Goal: Find specific page/section: Find specific page/section

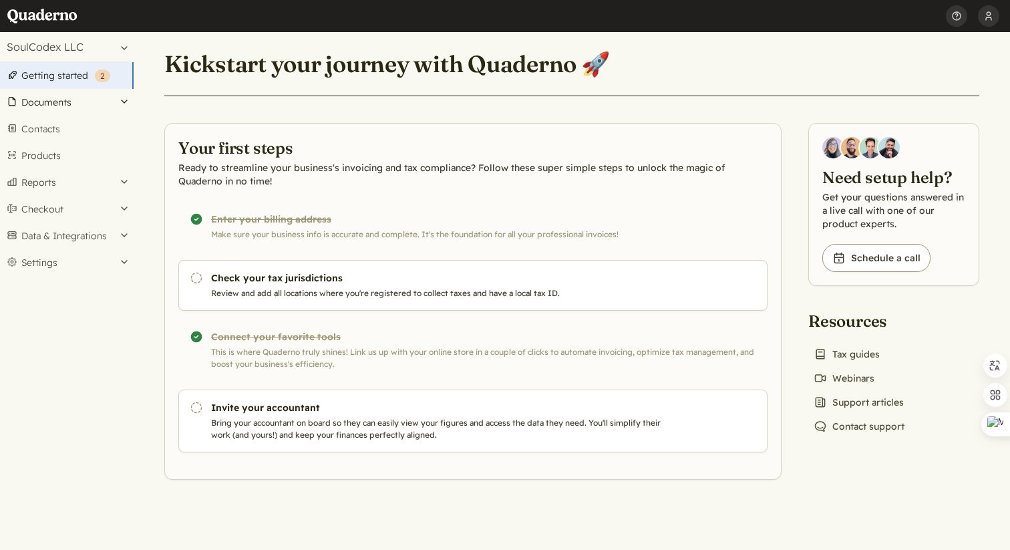
click at [55, 103] on button "Documents" at bounding box center [67, 102] width 134 height 27
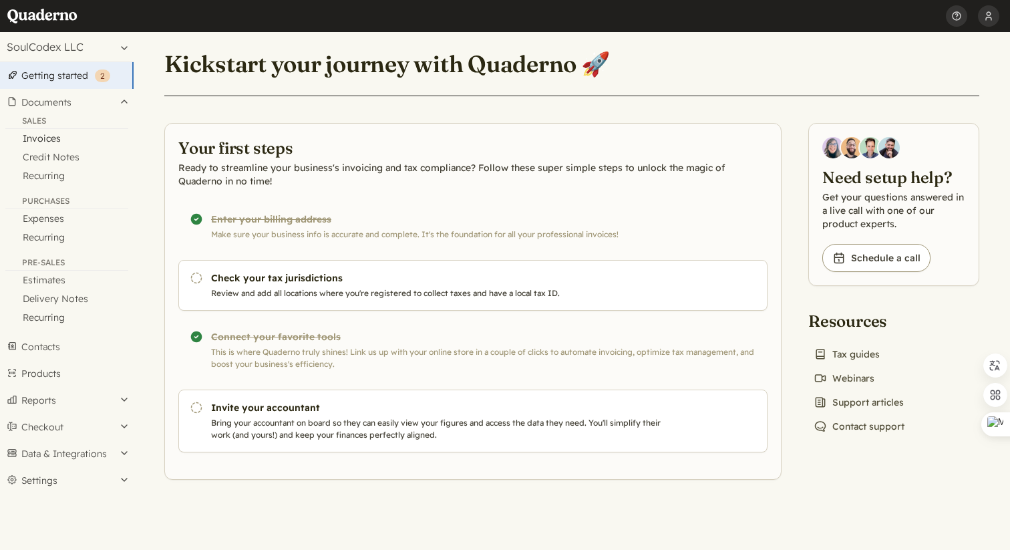
click at [45, 142] on link "Invoices" at bounding box center [67, 138] width 134 height 19
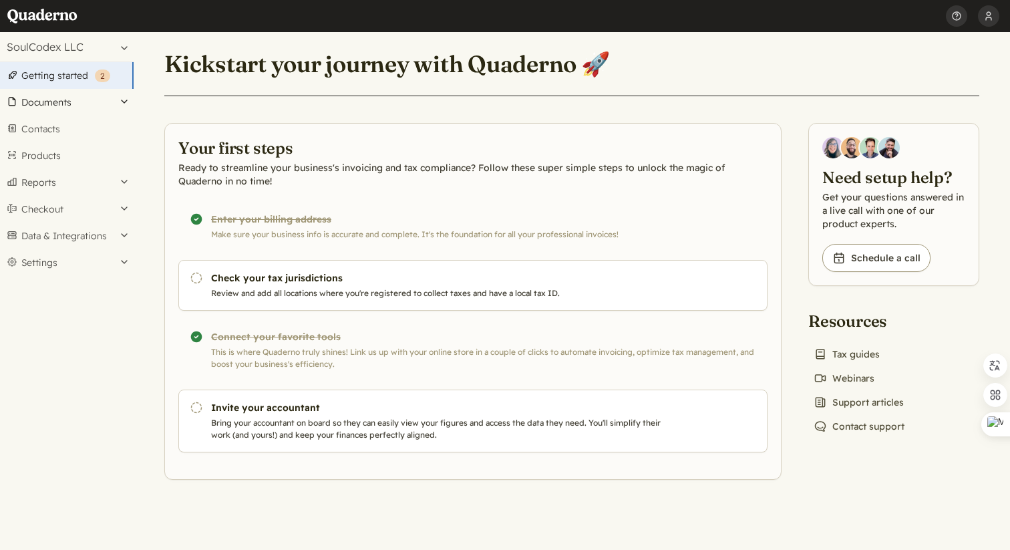
click at [69, 102] on button "Documents" at bounding box center [67, 102] width 134 height 27
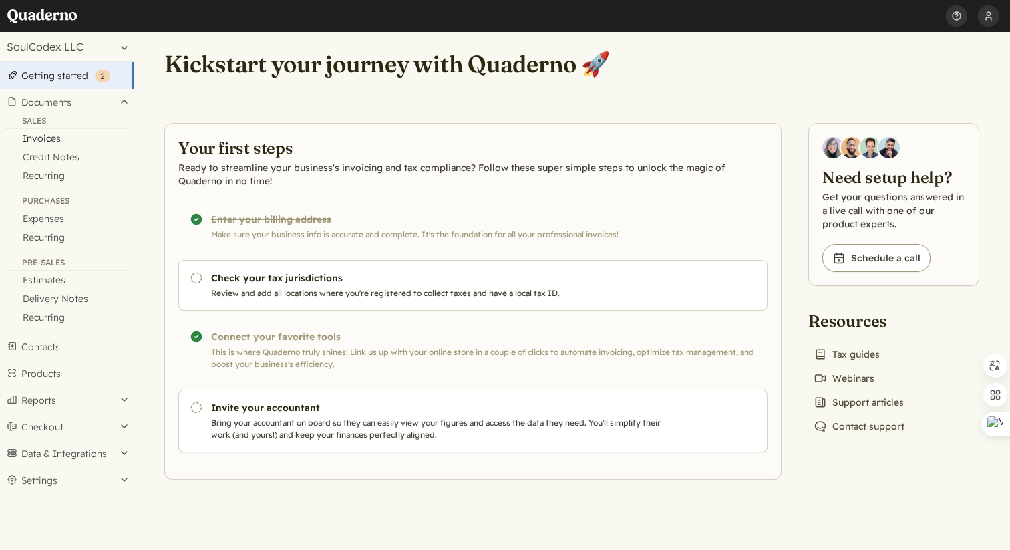
click at [70, 140] on link "Invoices" at bounding box center [67, 138] width 134 height 19
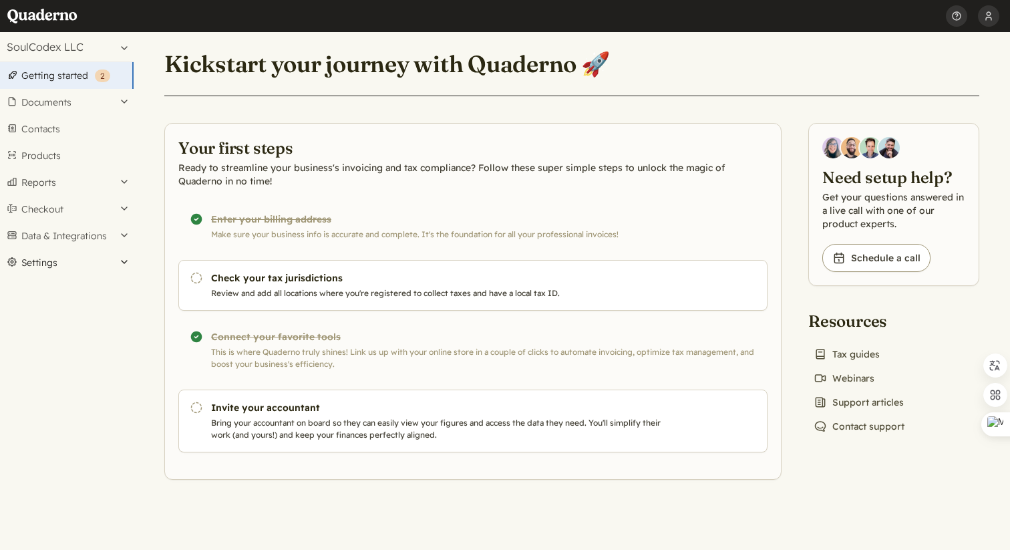
click at [38, 270] on button "Settings" at bounding box center [67, 262] width 134 height 27
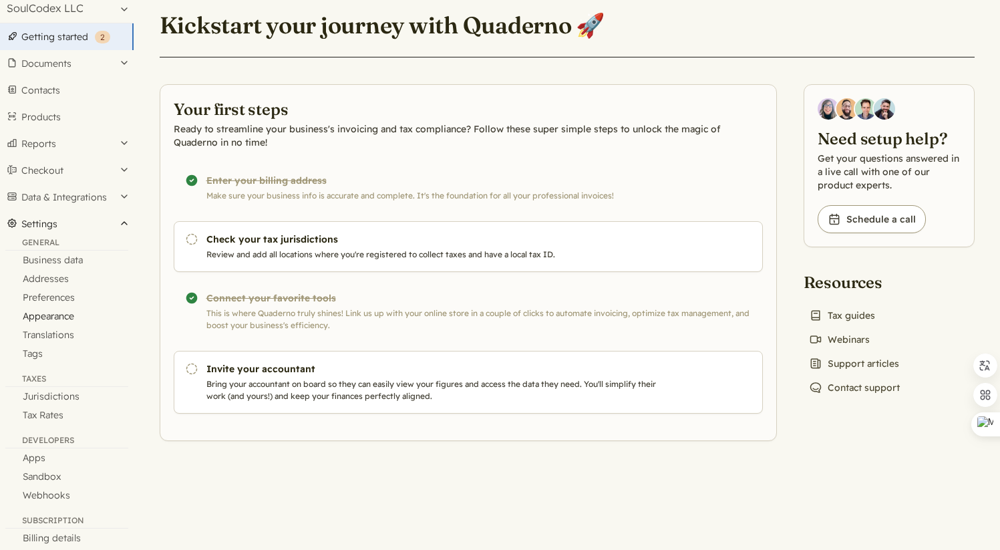
scroll to position [40, 0]
click at [51, 394] on link "Jurisdictions" at bounding box center [67, 394] width 134 height 19
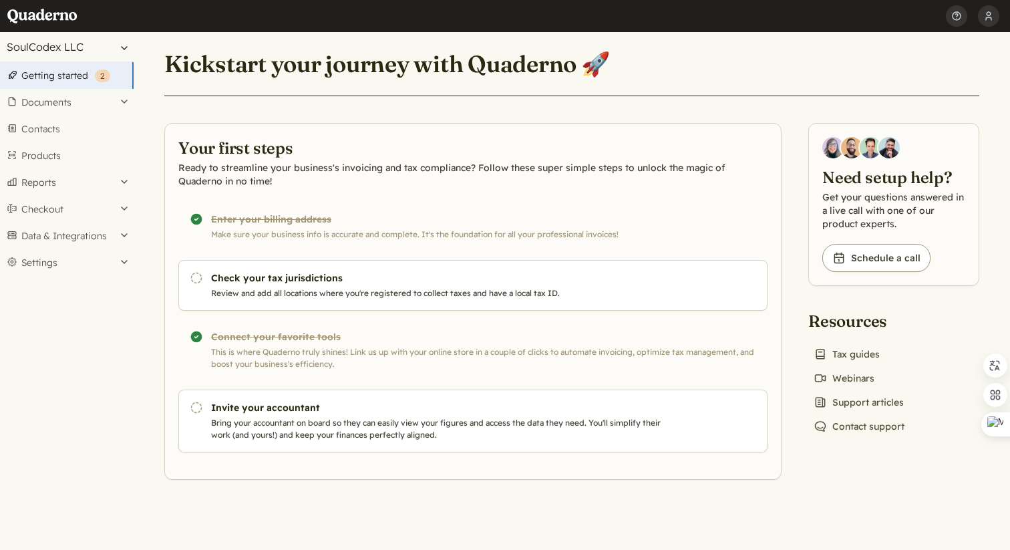
click at [88, 46] on button "SoulCodex LLC" at bounding box center [67, 46] width 134 height 29
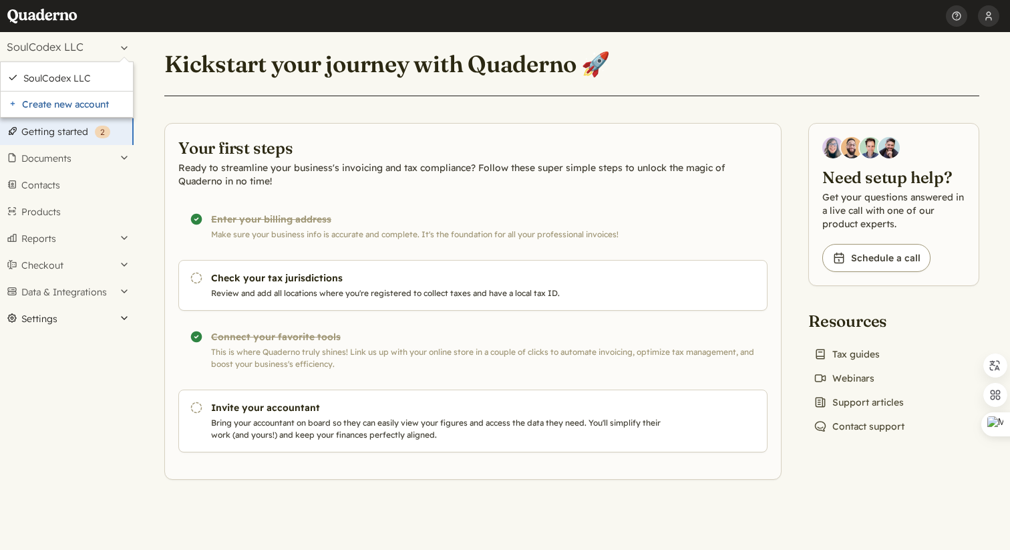
click at [79, 314] on button "Settings" at bounding box center [67, 318] width 134 height 27
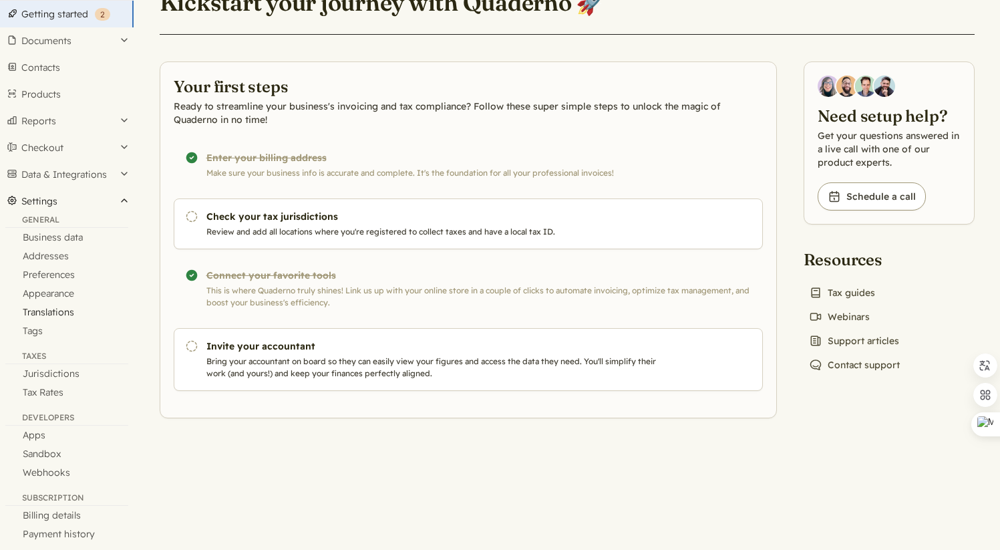
scroll to position [75, 0]
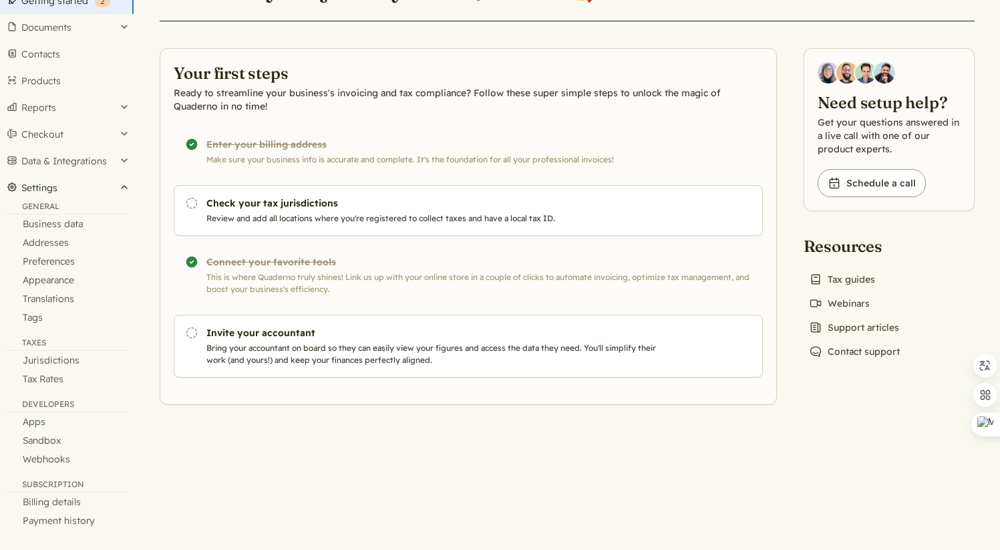
click at [122, 188] on button "Settings" at bounding box center [67, 187] width 134 height 27
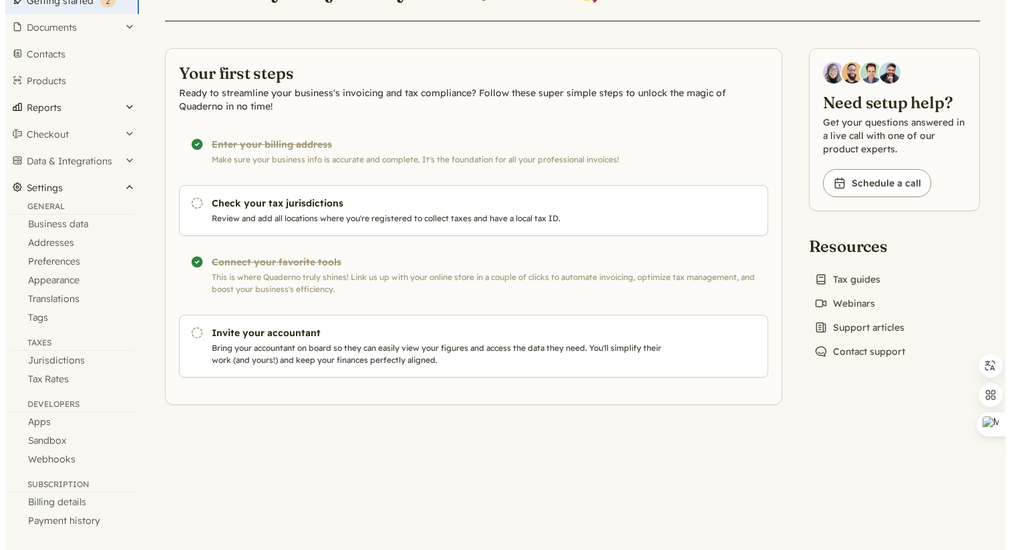
scroll to position [0, 0]
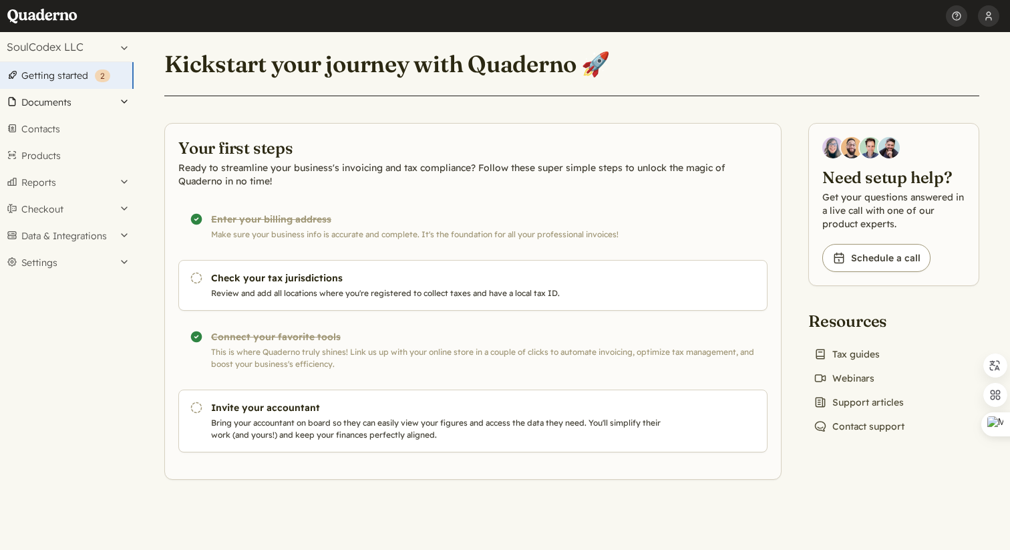
click at [59, 104] on button "Documents" at bounding box center [67, 102] width 134 height 27
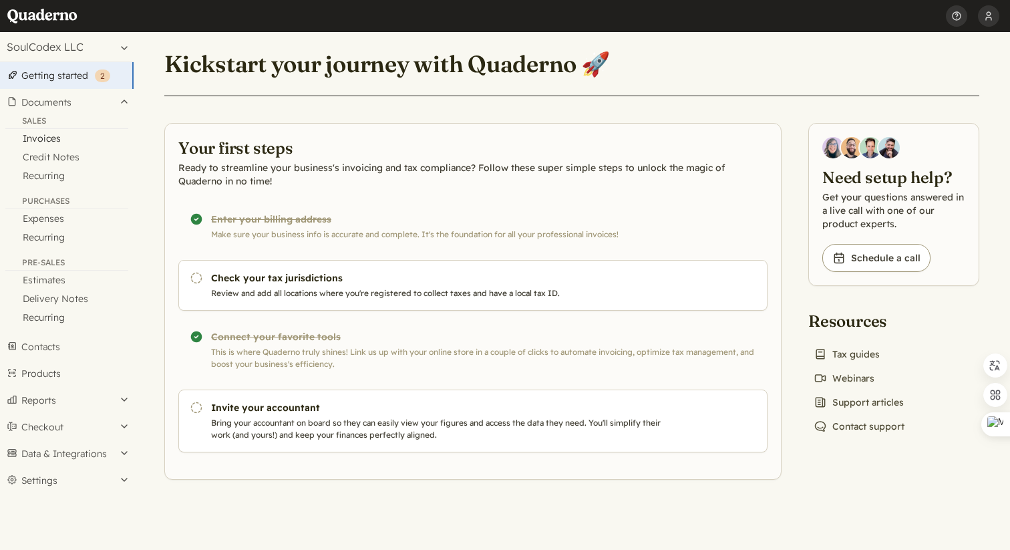
click at [52, 134] on link "Invoices" at bounding box center [67, 138] width 134 height 19
